Goal: Learn about a topic

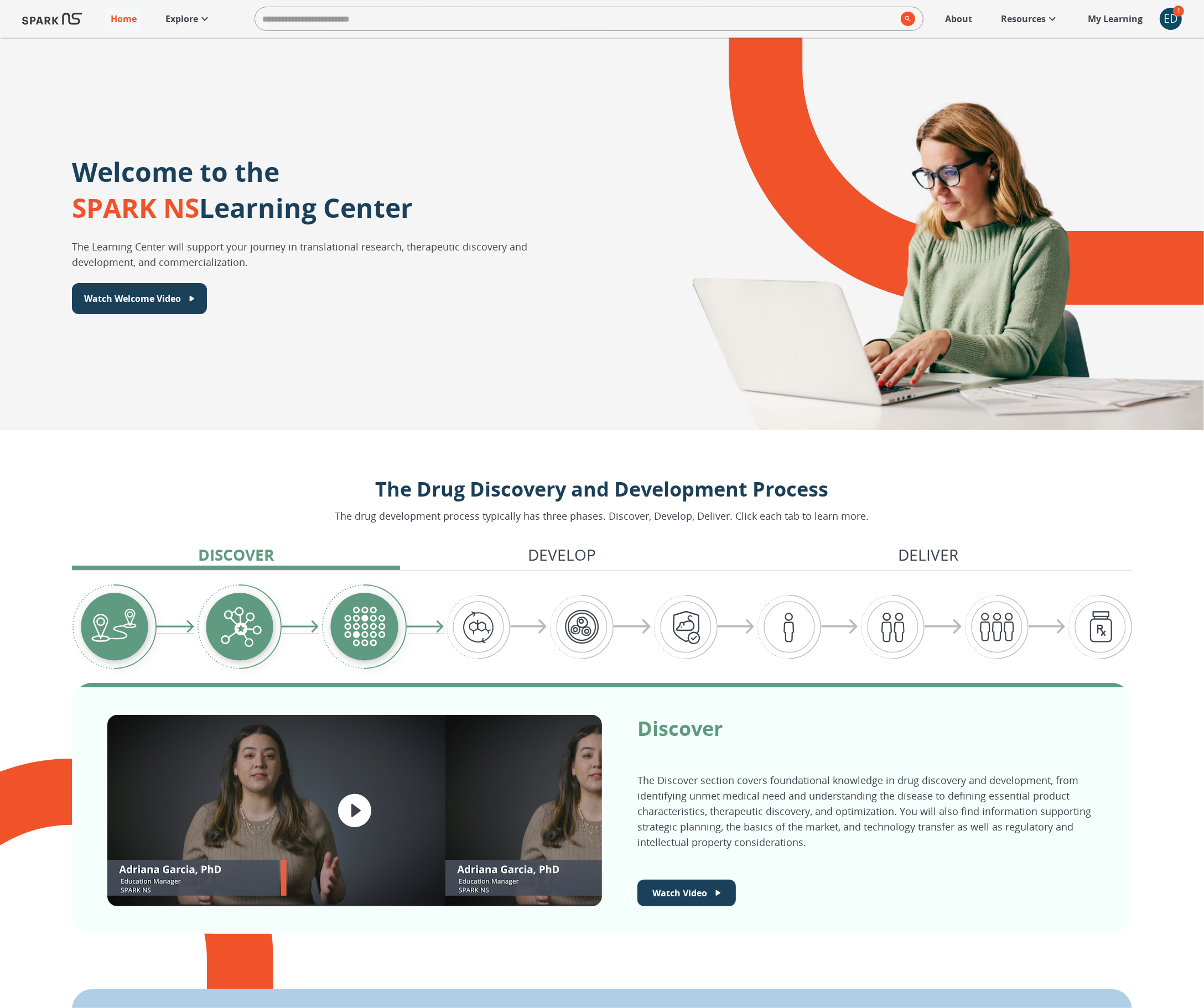
click at [63, 22] on img at bounding box center [52, 18] width 60 height 27
click at [187, 17] on p "Explore" at bounding box center [181, 19] width 33 height 14
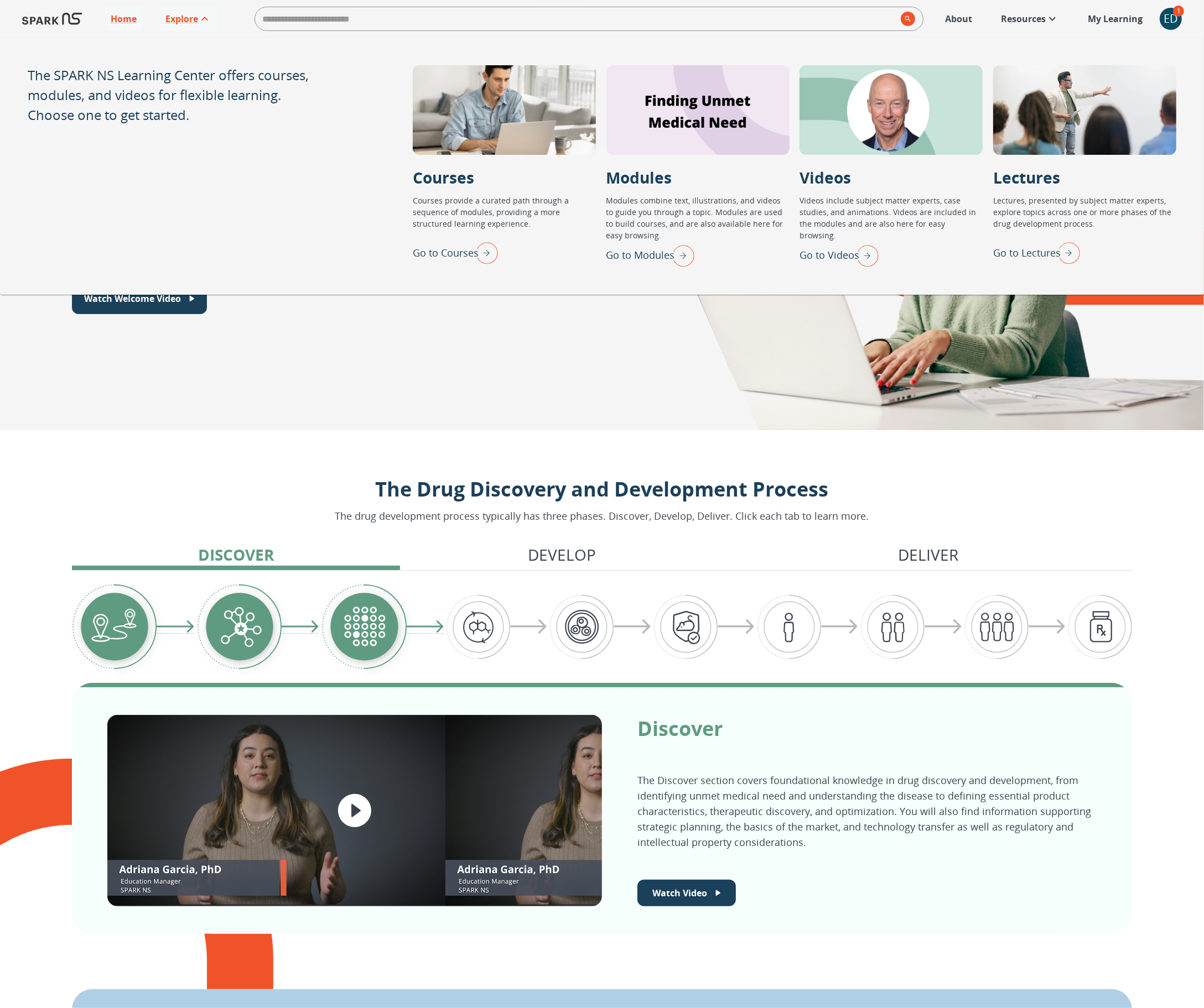
click at [657, 258] on p "Go to Modules" at bounding box center [641, 255] width 68 height 15
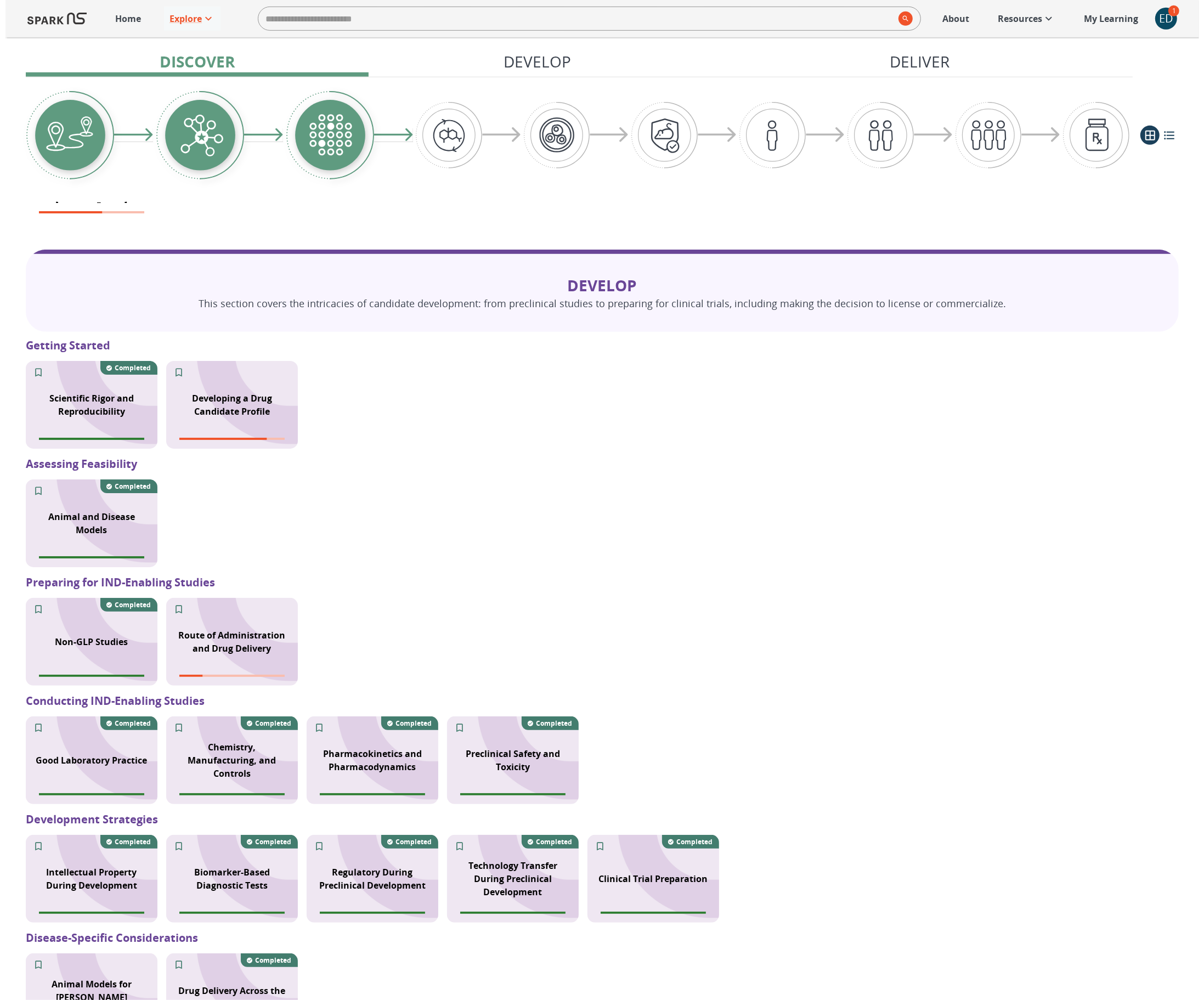
scroll to position [816, 0]
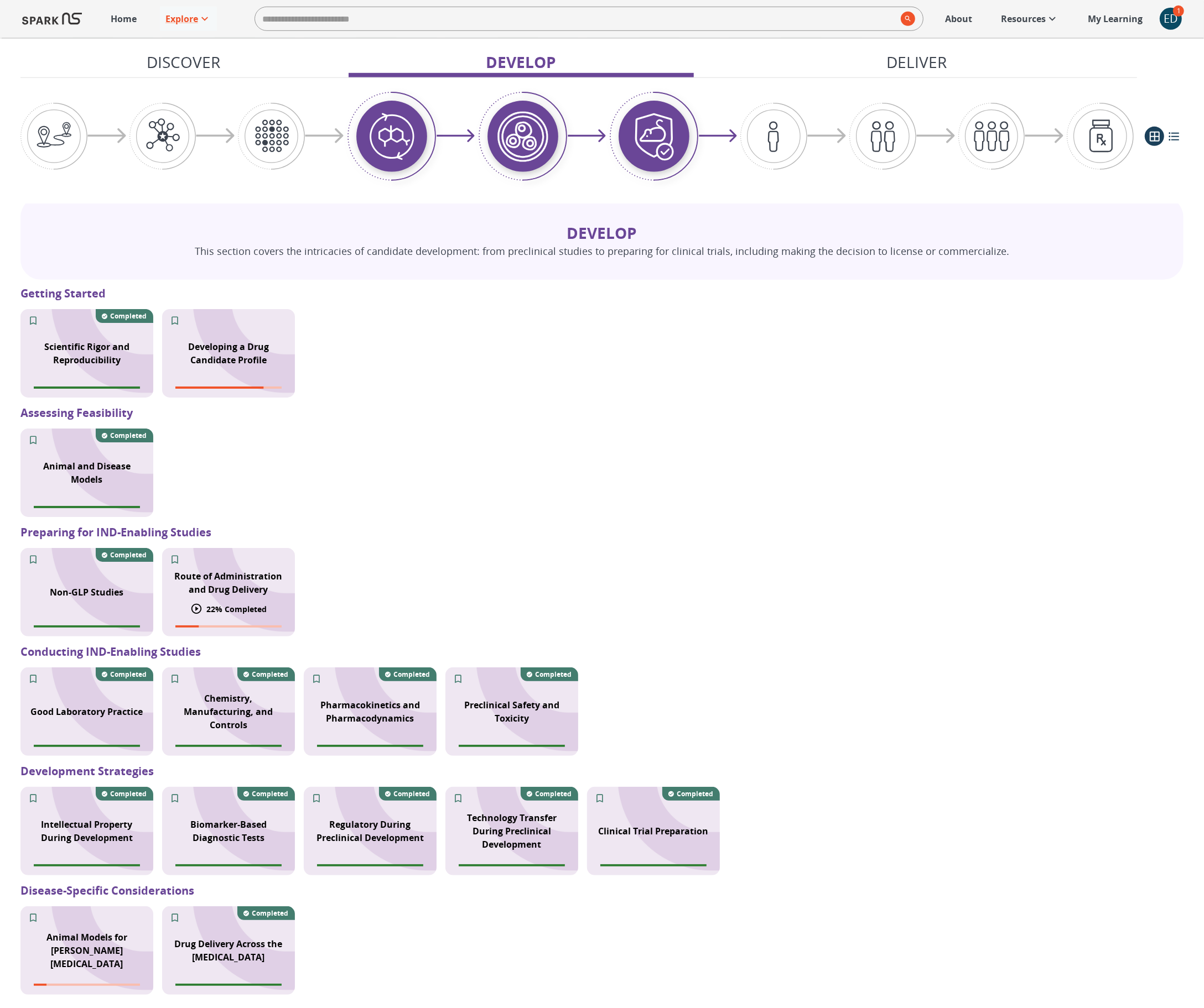
click at [265, 597] on div "Route of Administration and Drug Delivery" at bounding box center [228, 583] width 133 height 40
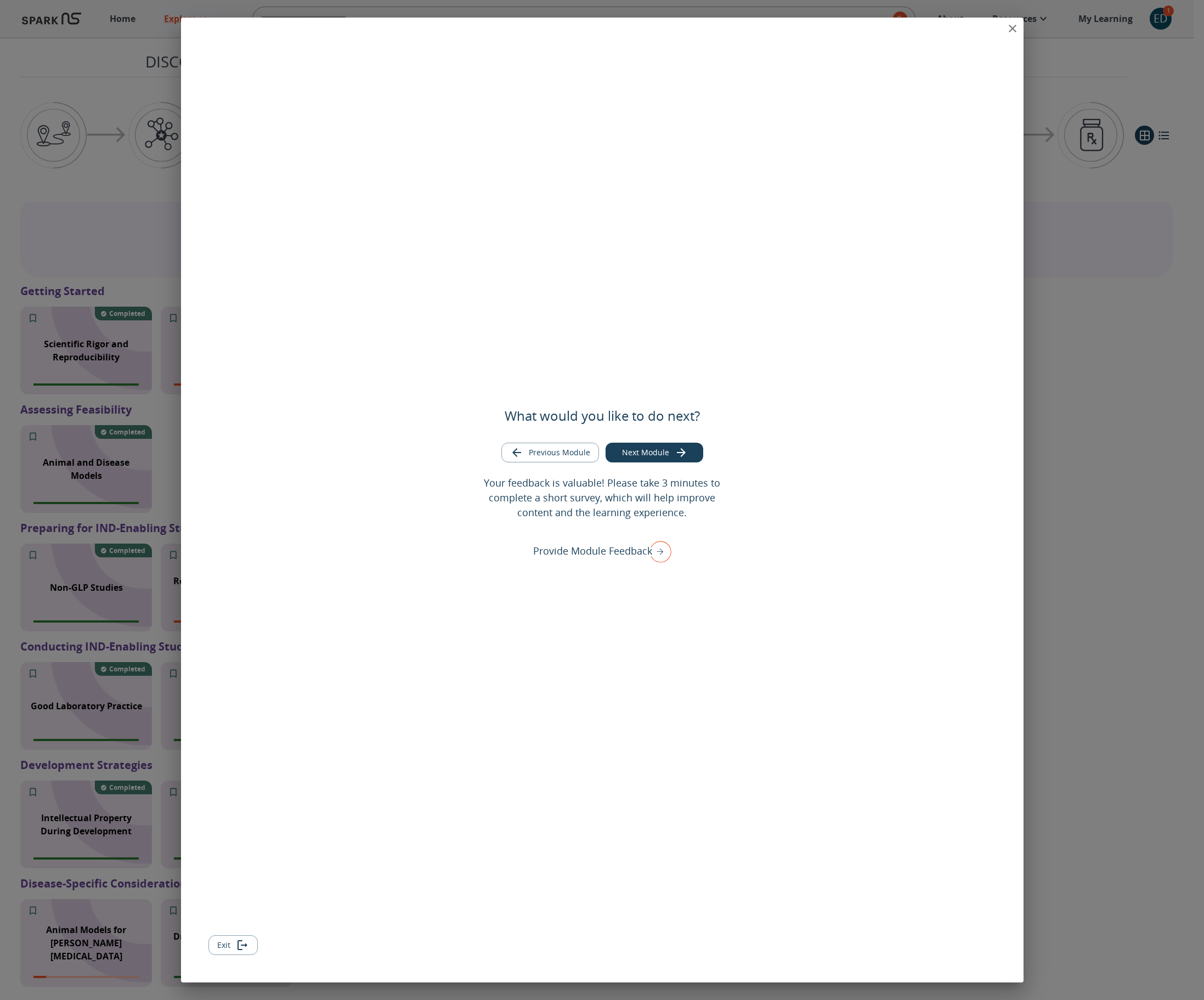
click at [232, 950] on button "Exit" at bounding box center [233, 945] width 50 height 20
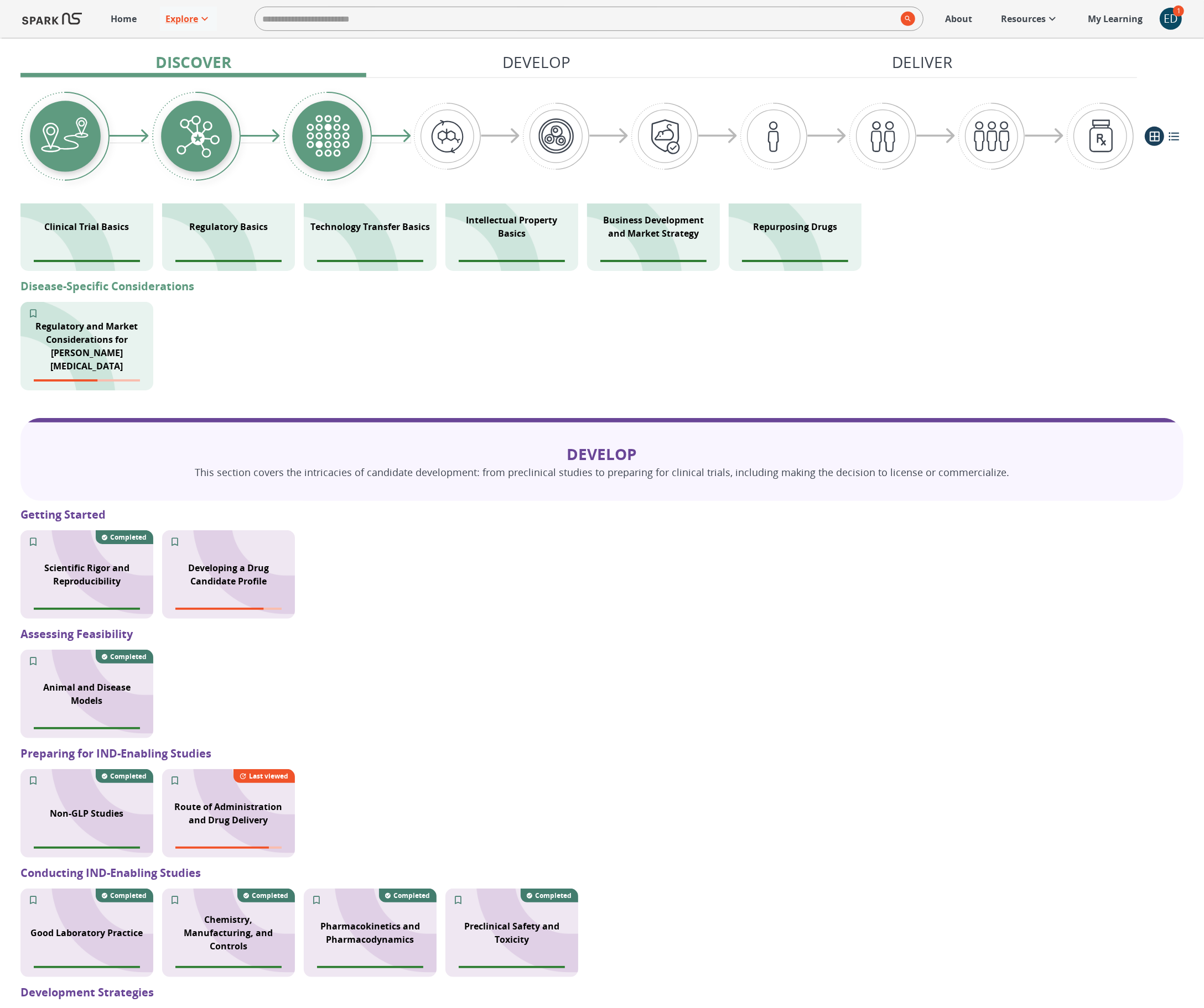
scroll to position [602, 0]
